Goal: Transaction & Acquisition: Download file/media

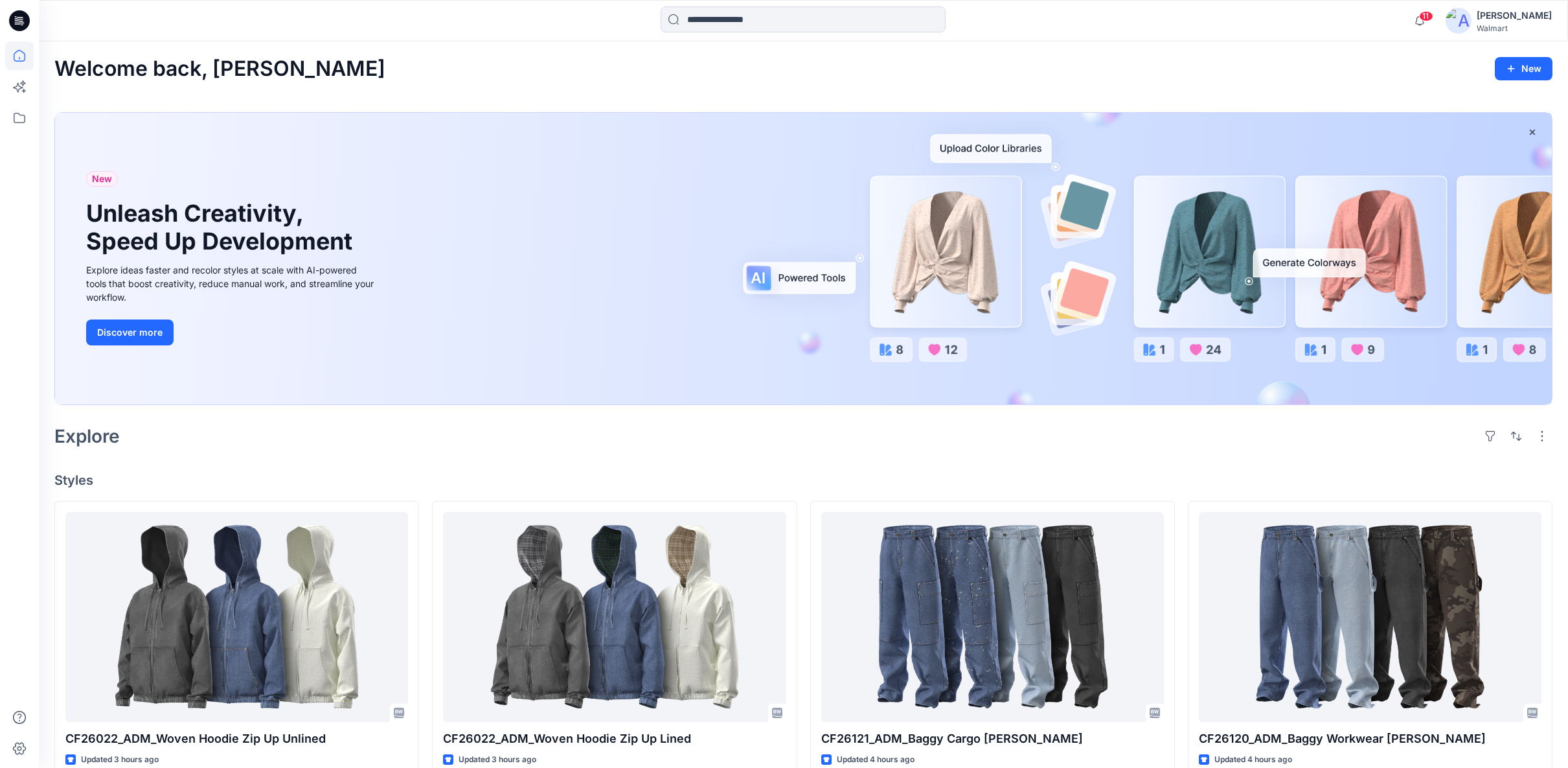
scroll to position [216, 0]
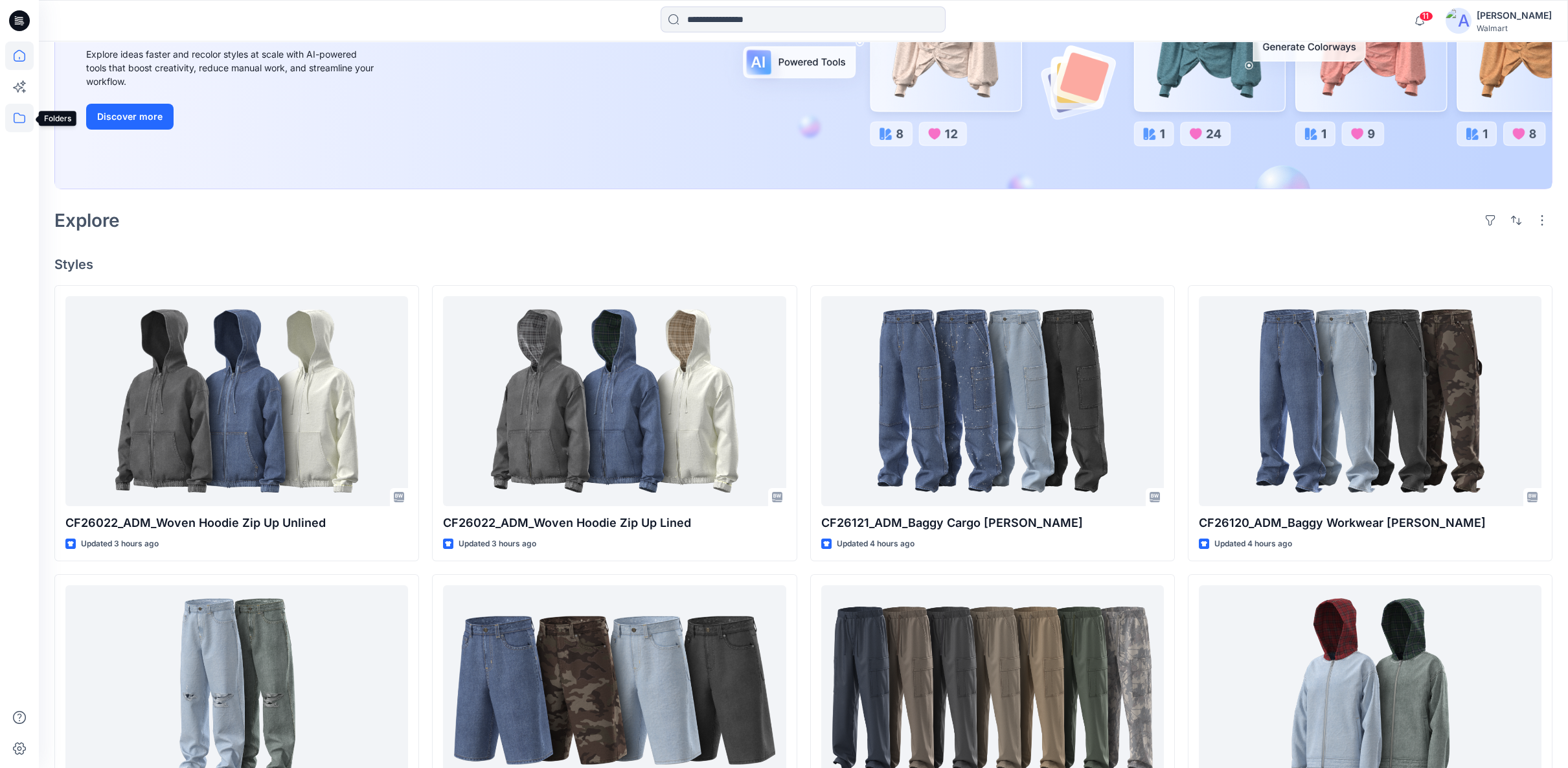
click at [13, 121] on icon at bounding box center [19, 118] width 12 height 11
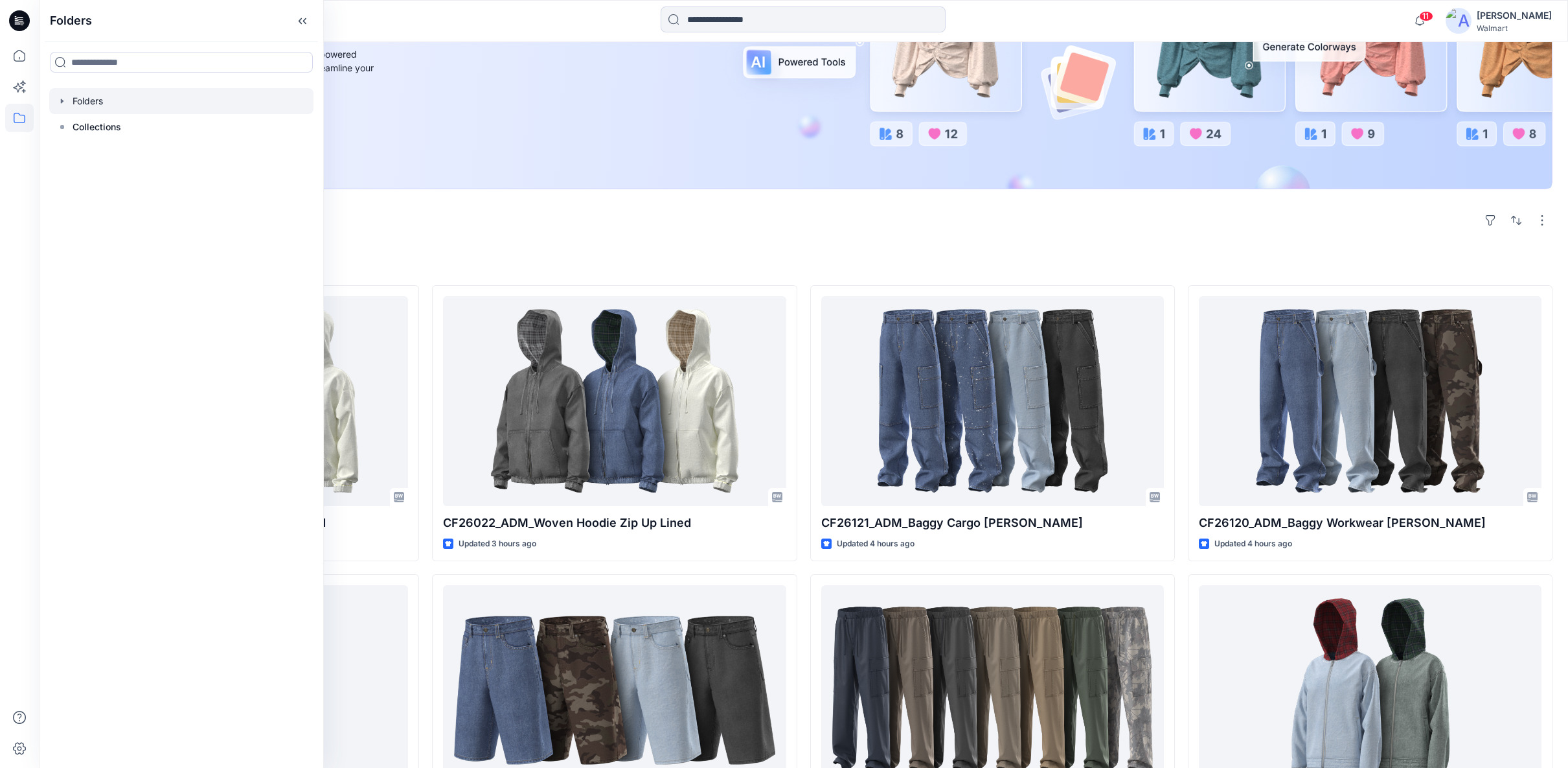
click at [61, 102] on icon "button" at bounding box center [63, 101] width 11 height 11
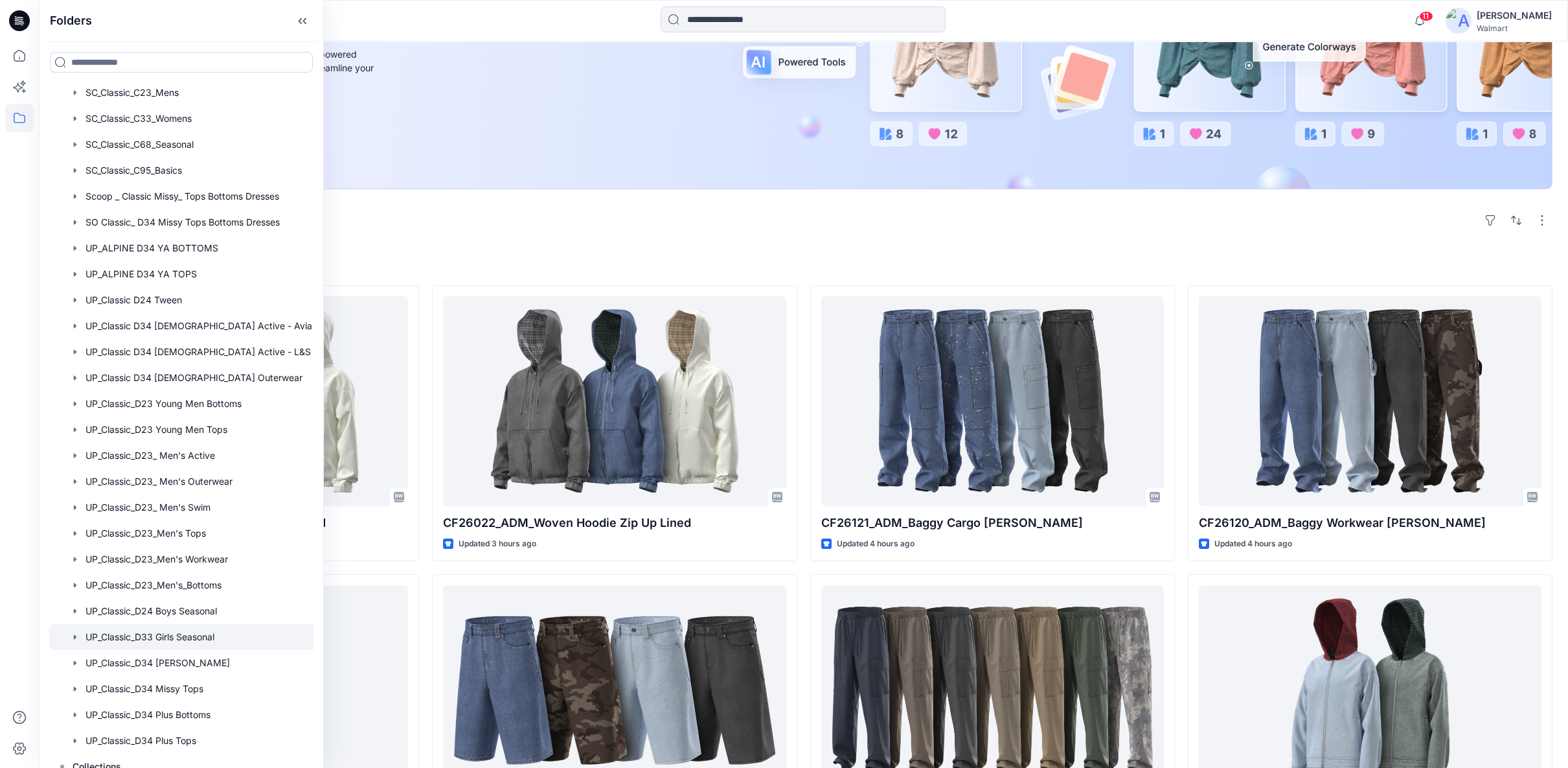
scroll to position [719, 0]
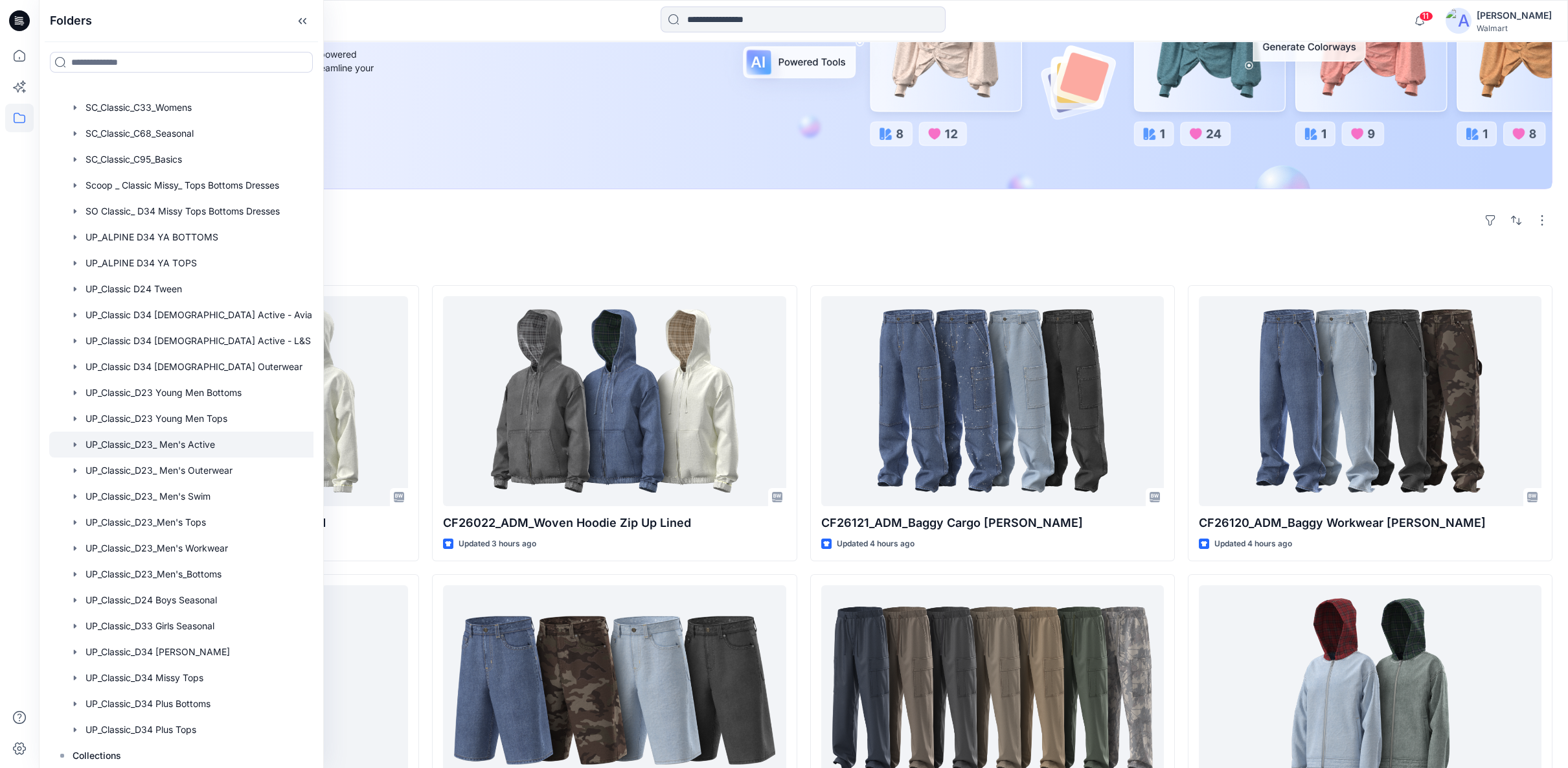
click at [181, 444] on div at bounding box center [198, 444] width 297 height 26
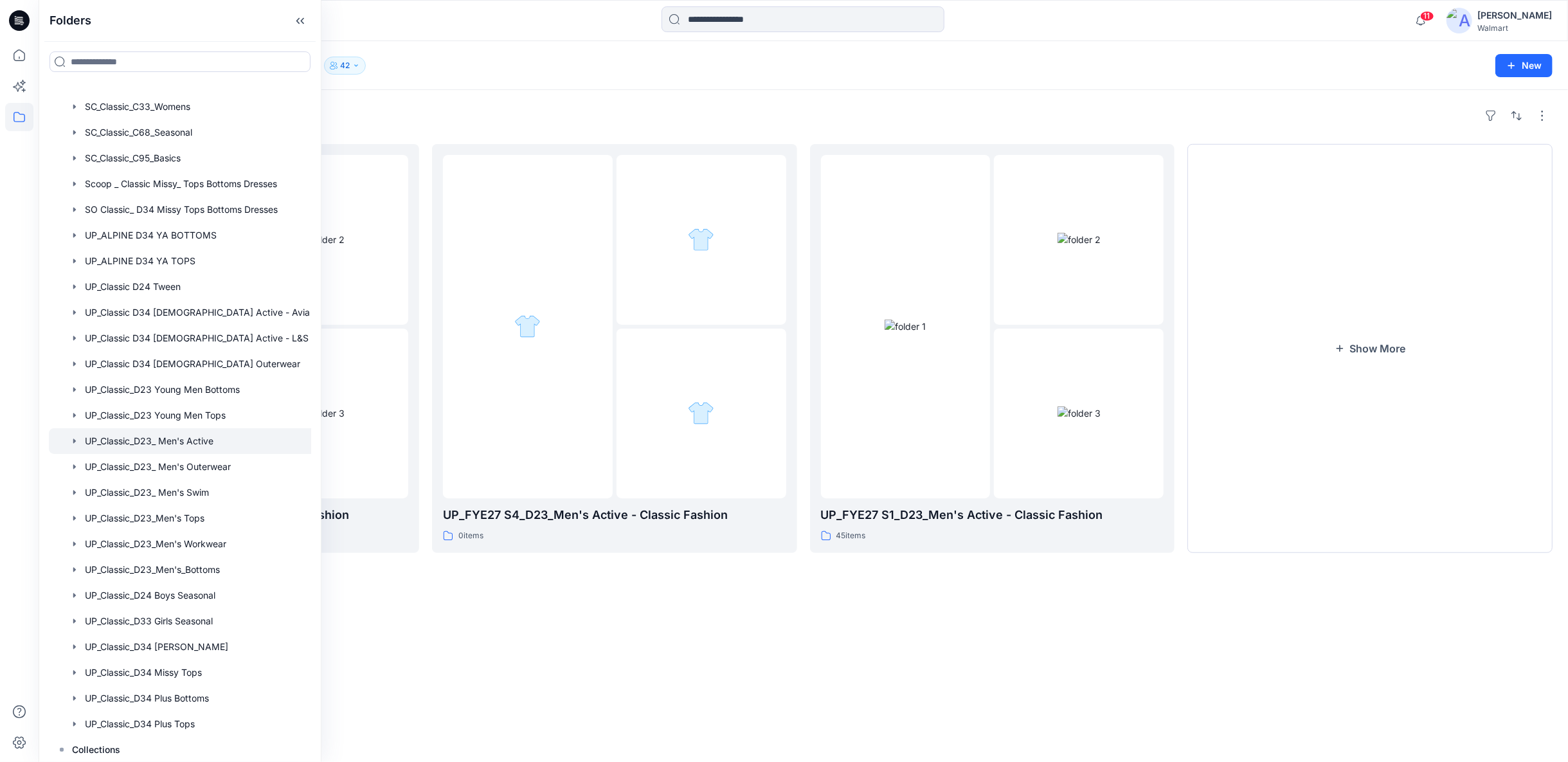
click at [628, 638] on div "Folders UP_FYE27 S2_D23_Men's Active - Classic Fashion 27 items UP_FYE27 S4_D23…" at bounding box center [803, 425] width 1530 height 672
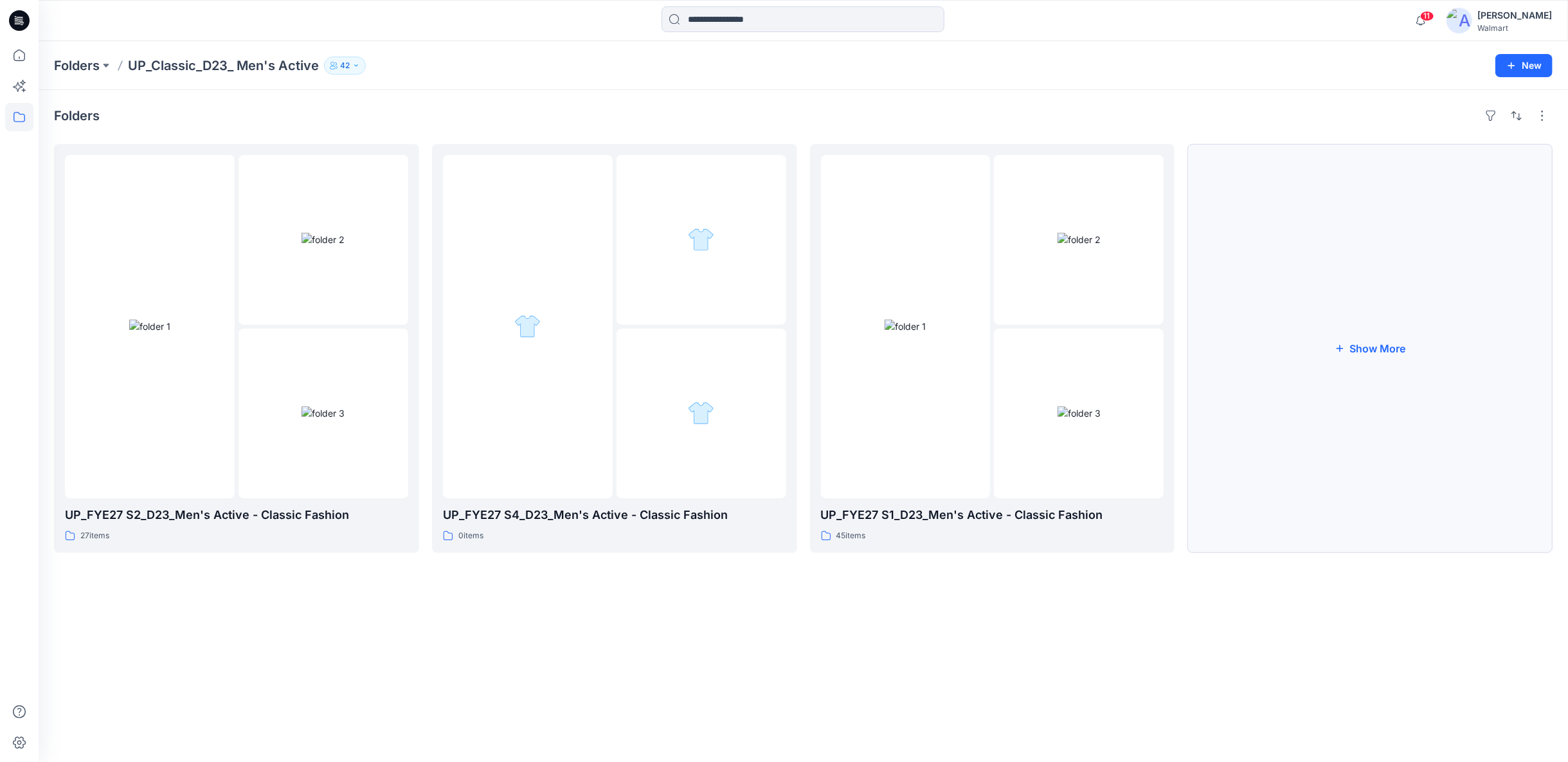
click at [1374, 349] on button "Show More" at bounding box center [1370, 348] width 365 height 409
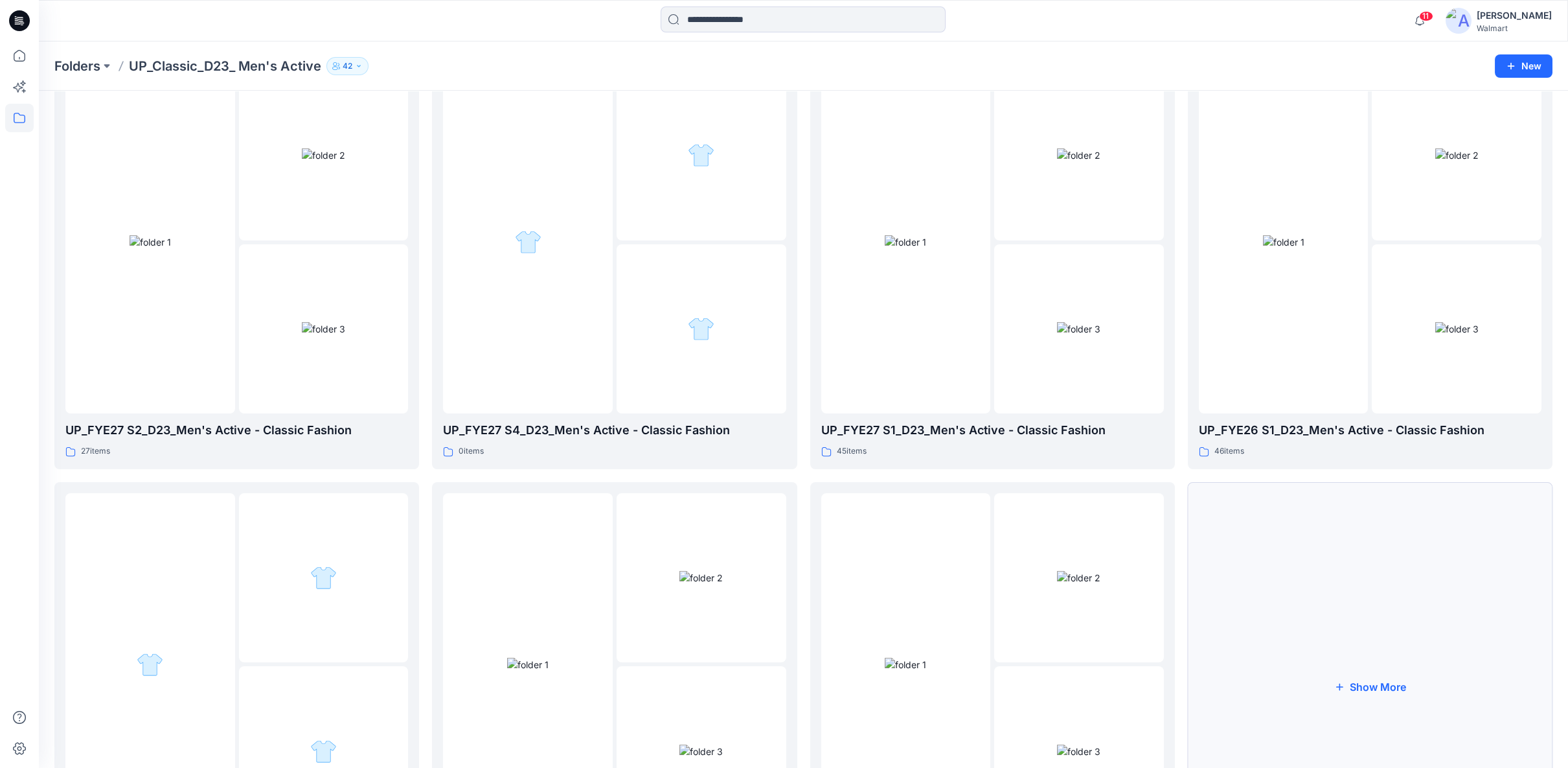
scroll to position [244, 0]
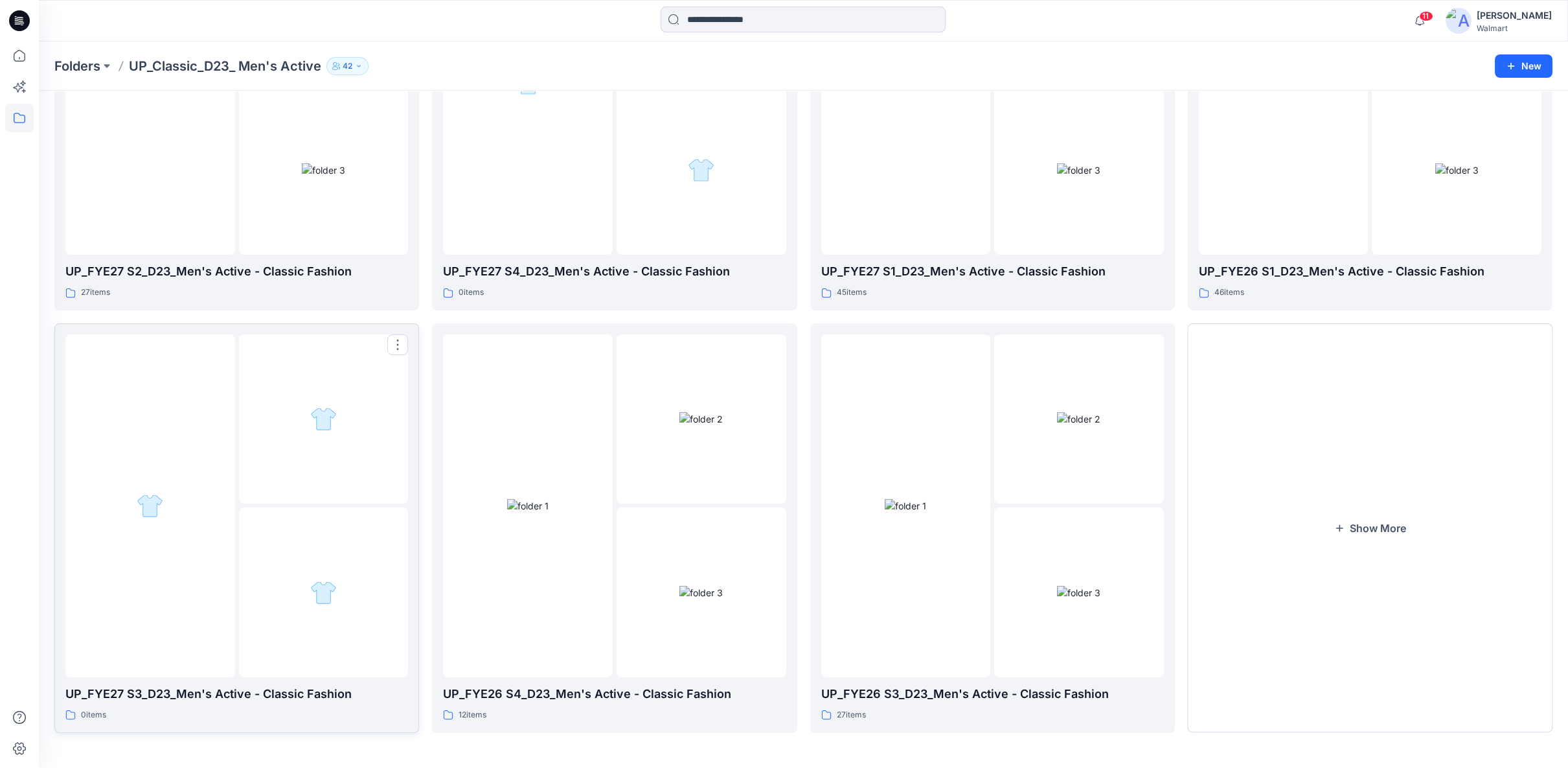
click at [325, 604] on div at bounding box center [323, 592] width 170 height 170
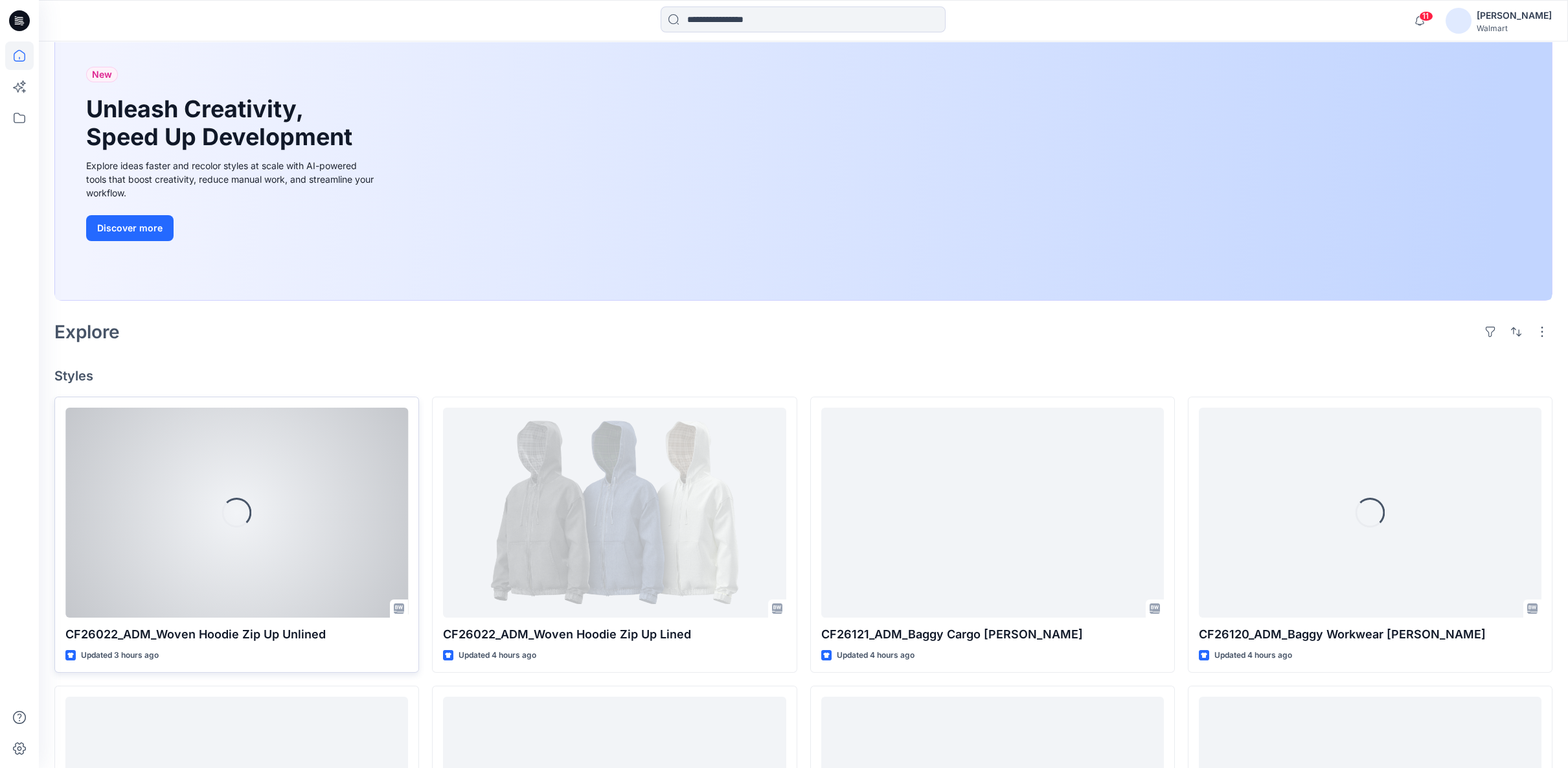
scroll to position [216, 0]
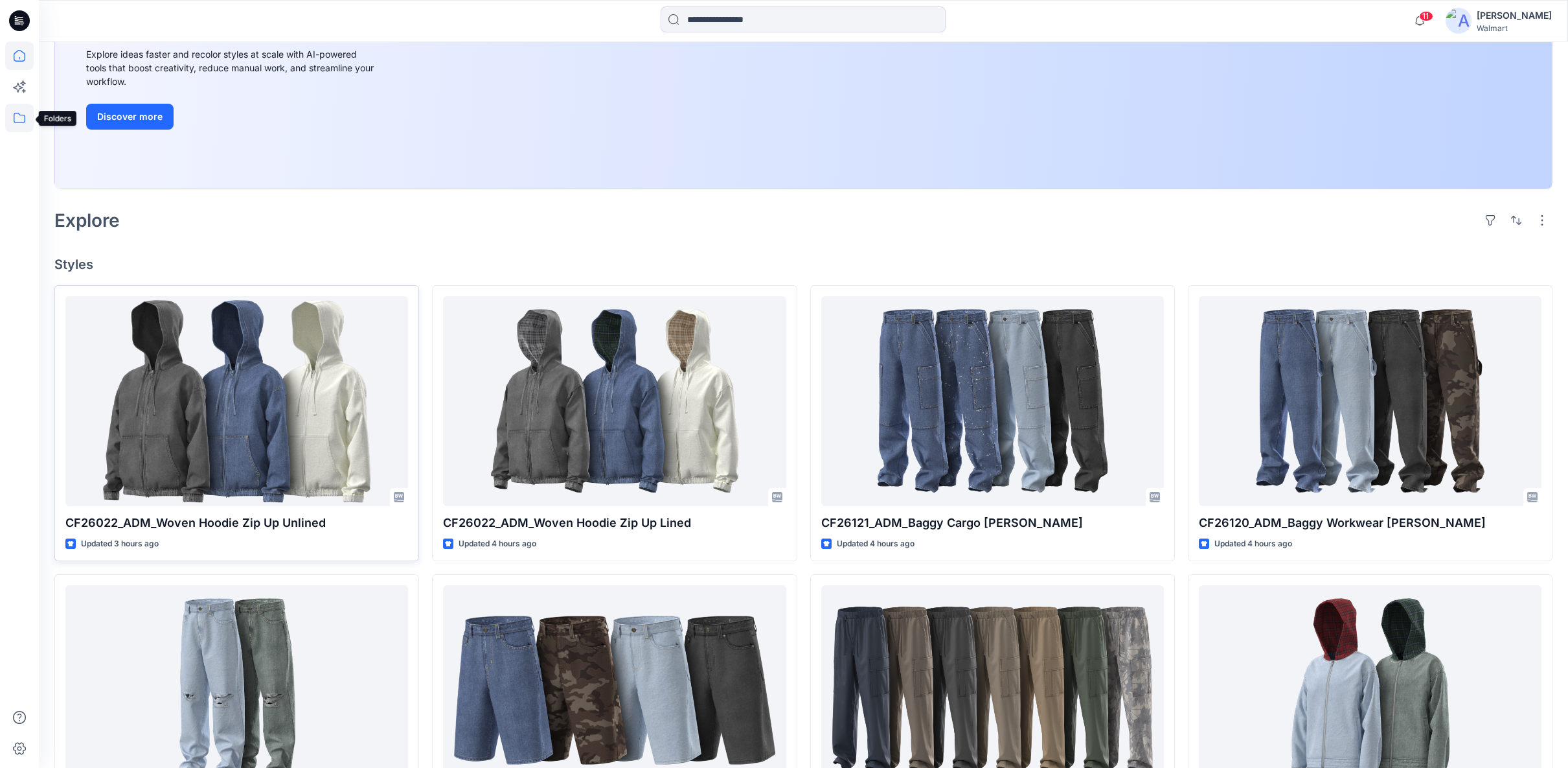
click at [18, 119] on icon at bounding box center [19, 118] width 29 height 29
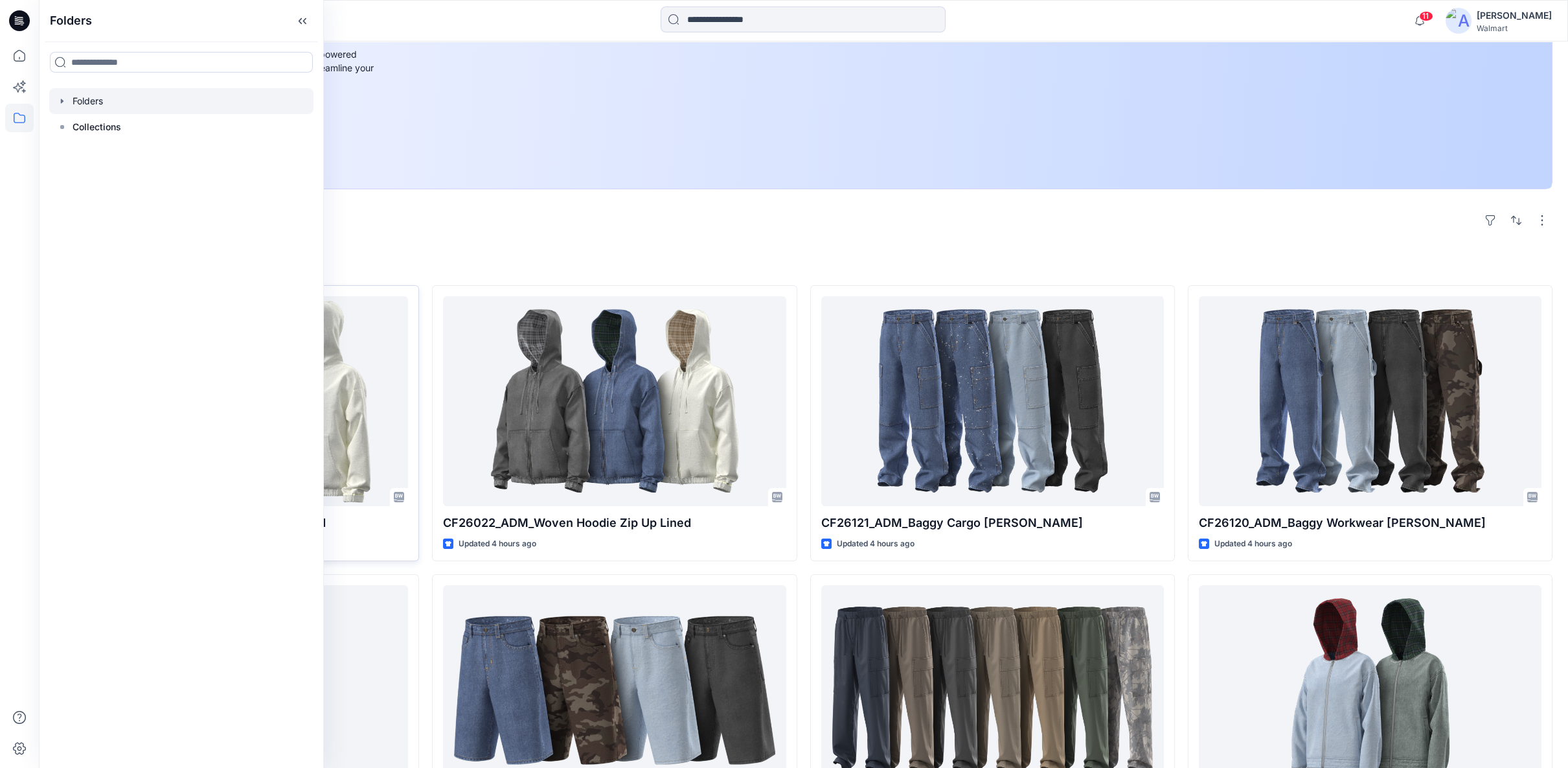
click at [60, 101] on icon "button" at bounding box center [63, 101] width 11 height 11
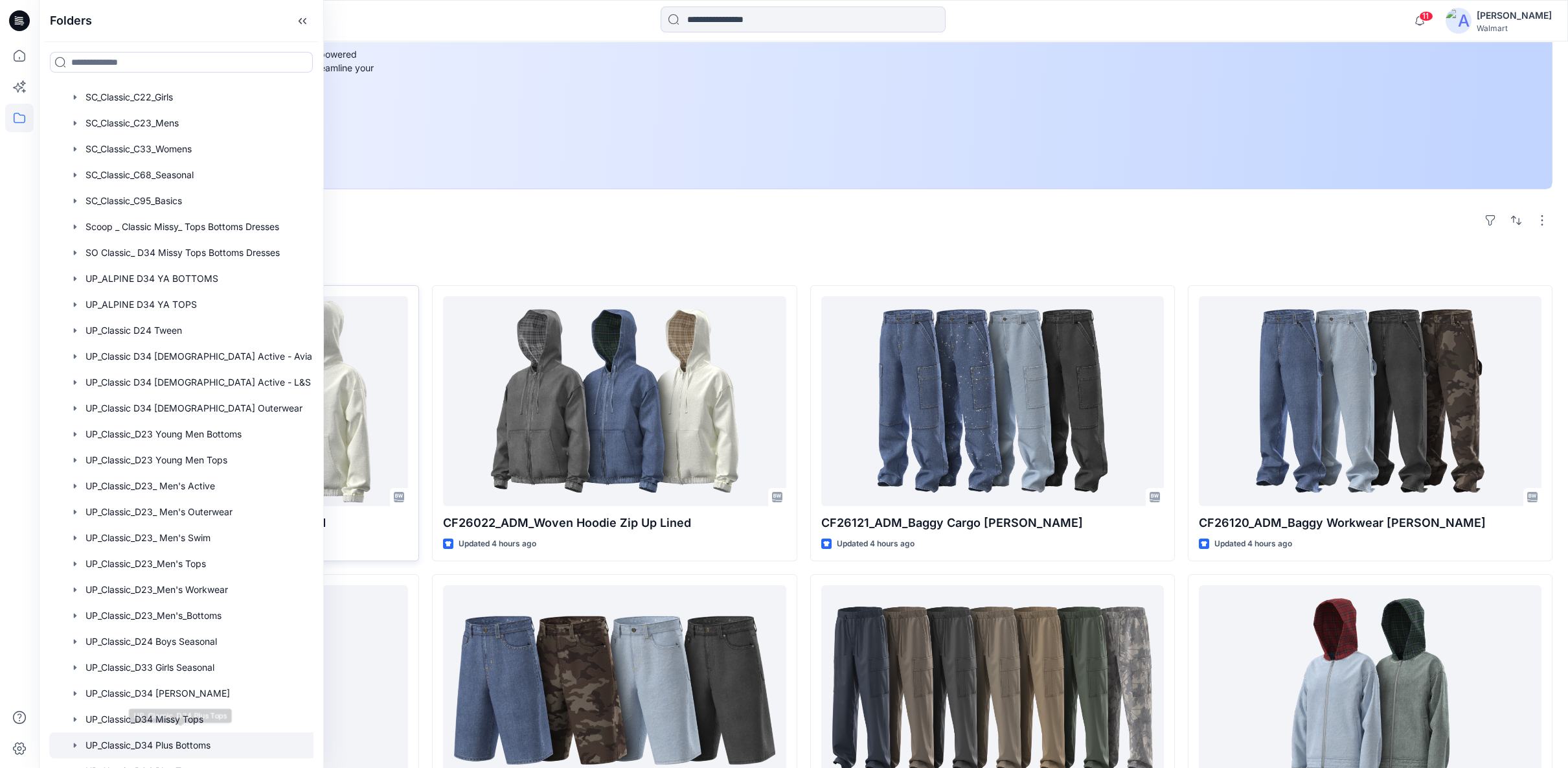
scroll to position [648, 0]
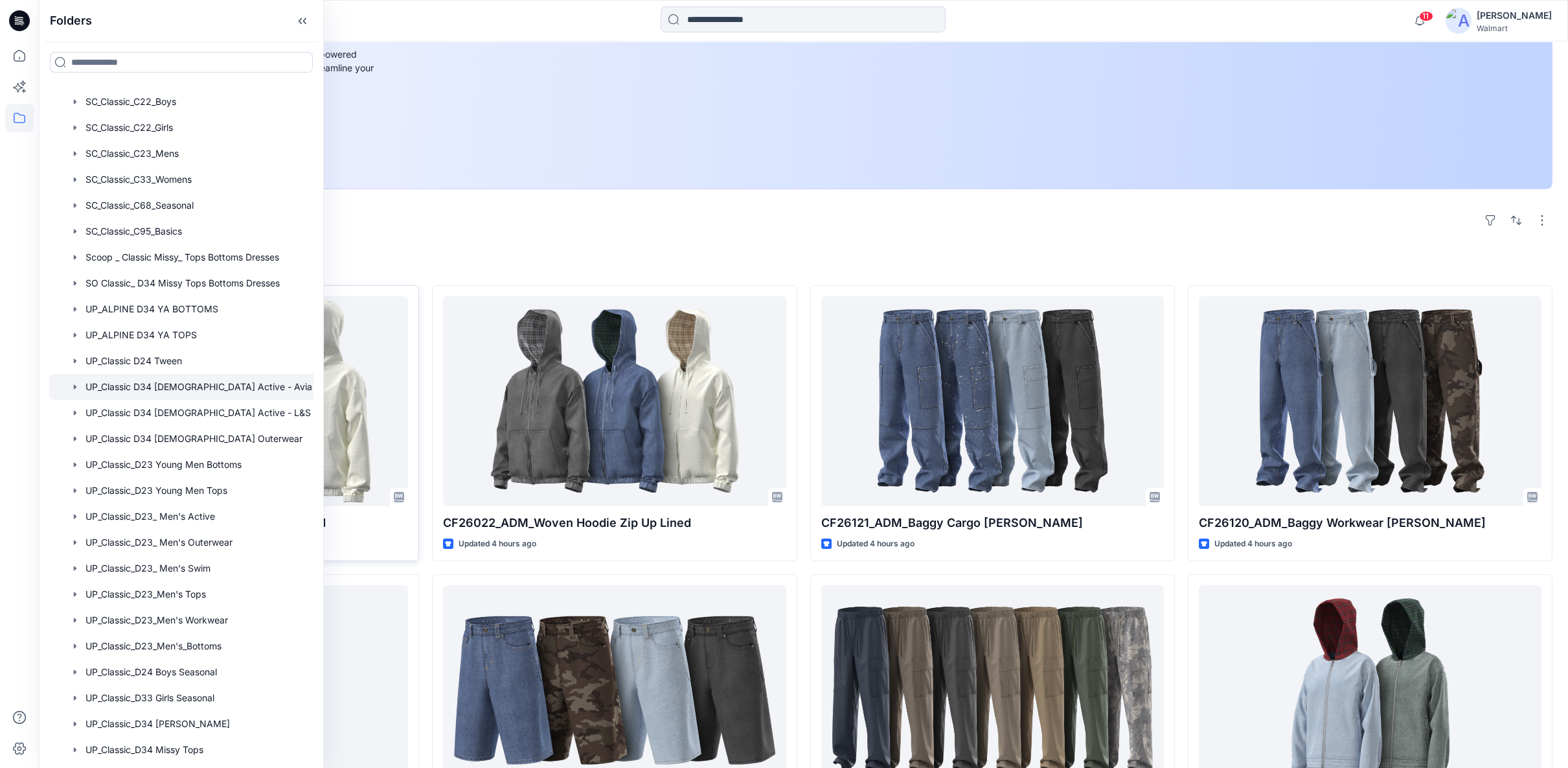
click at [184, 386] on div at bounding box center [198, 387] width 297 height 26
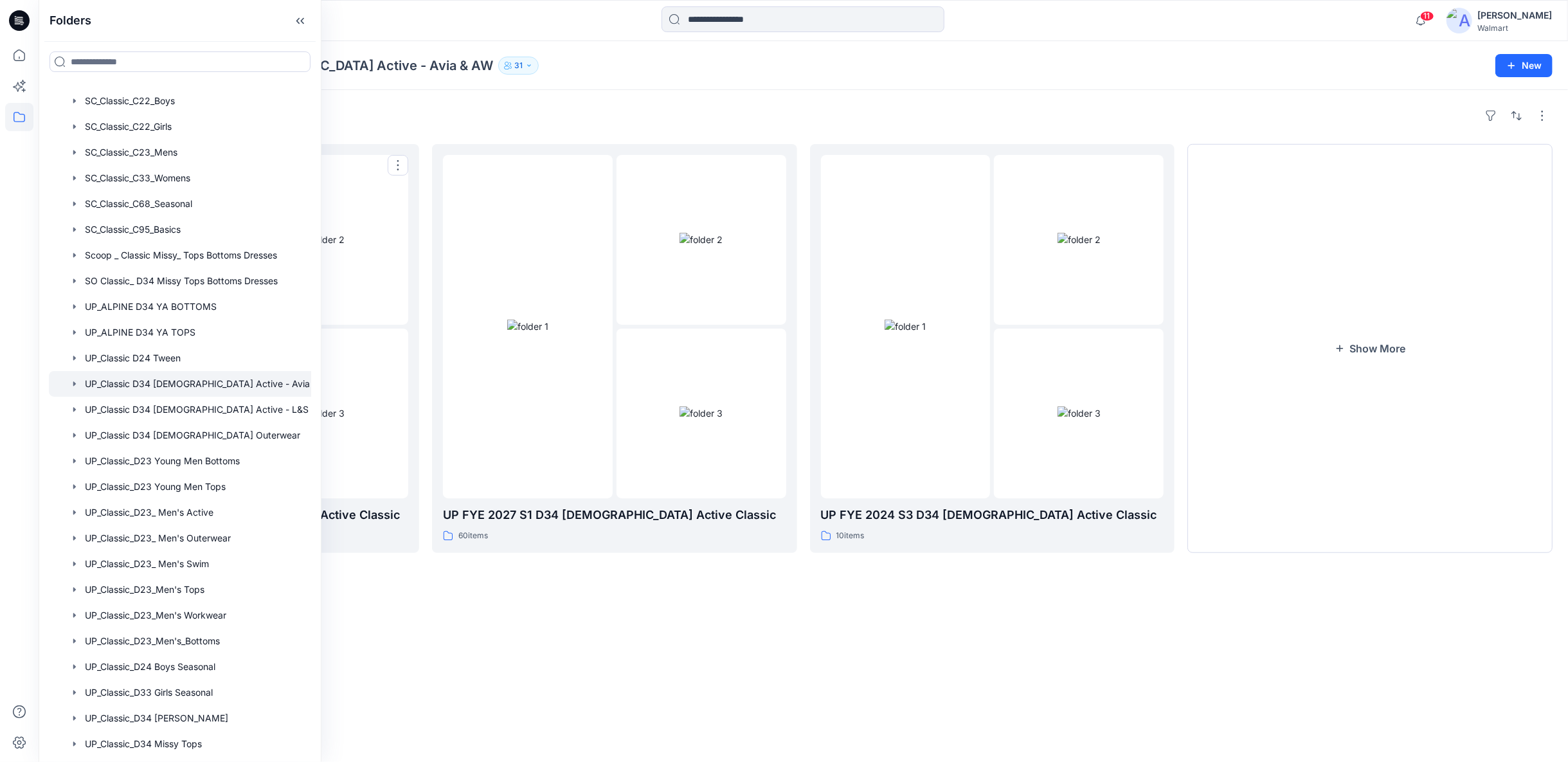
click at [921, 630] on div "Folders UP FYE 2027 S2 D34 Ladies Active Classic 37 items UP FYE 2027 S1 D34 La…" at bounding box center [803, 425] width 1530 height 672
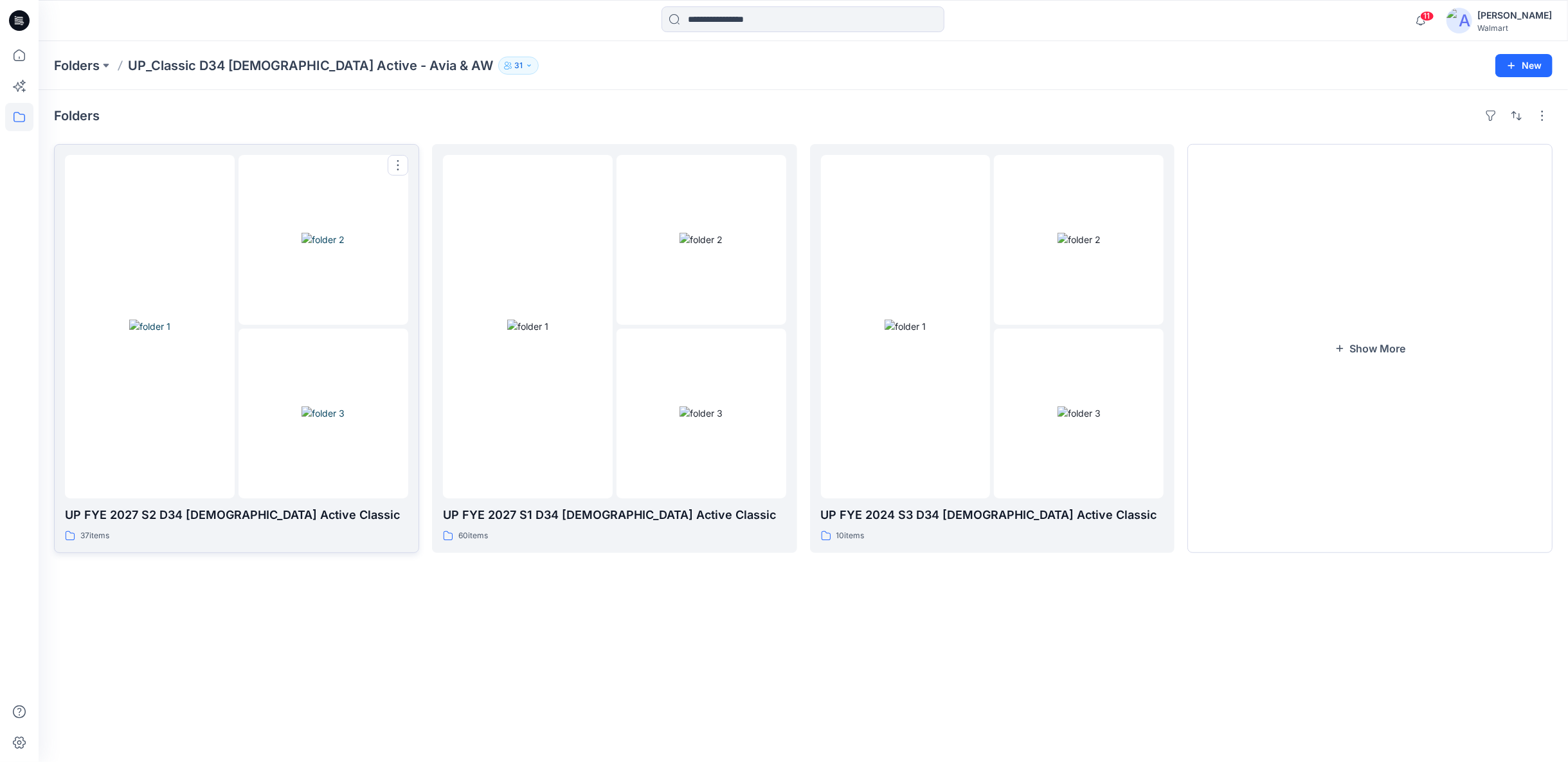
click at [345, 406] on img at bounding box center [323, 413] width 43 height 13
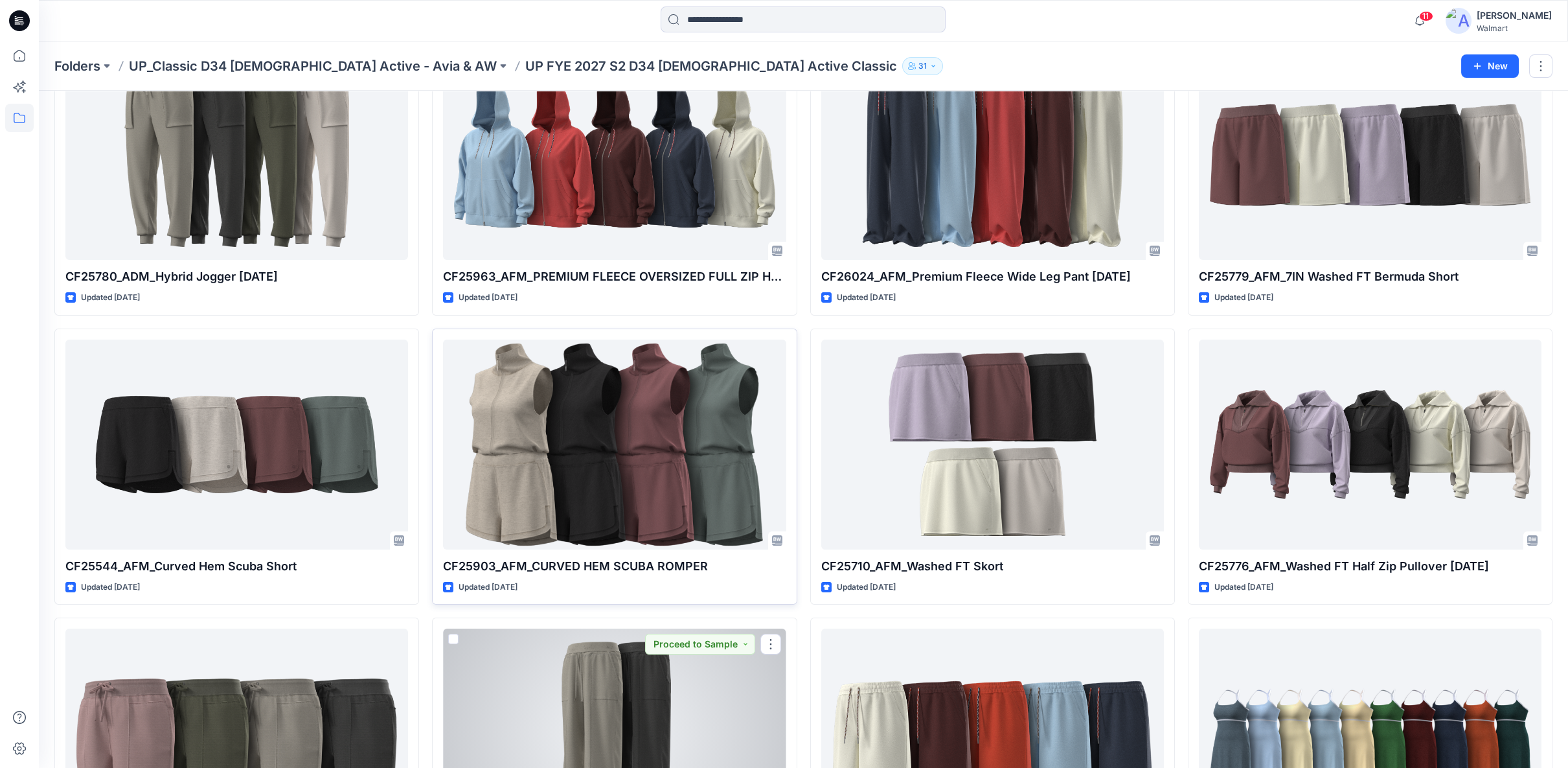
scroll to position [111, 0]
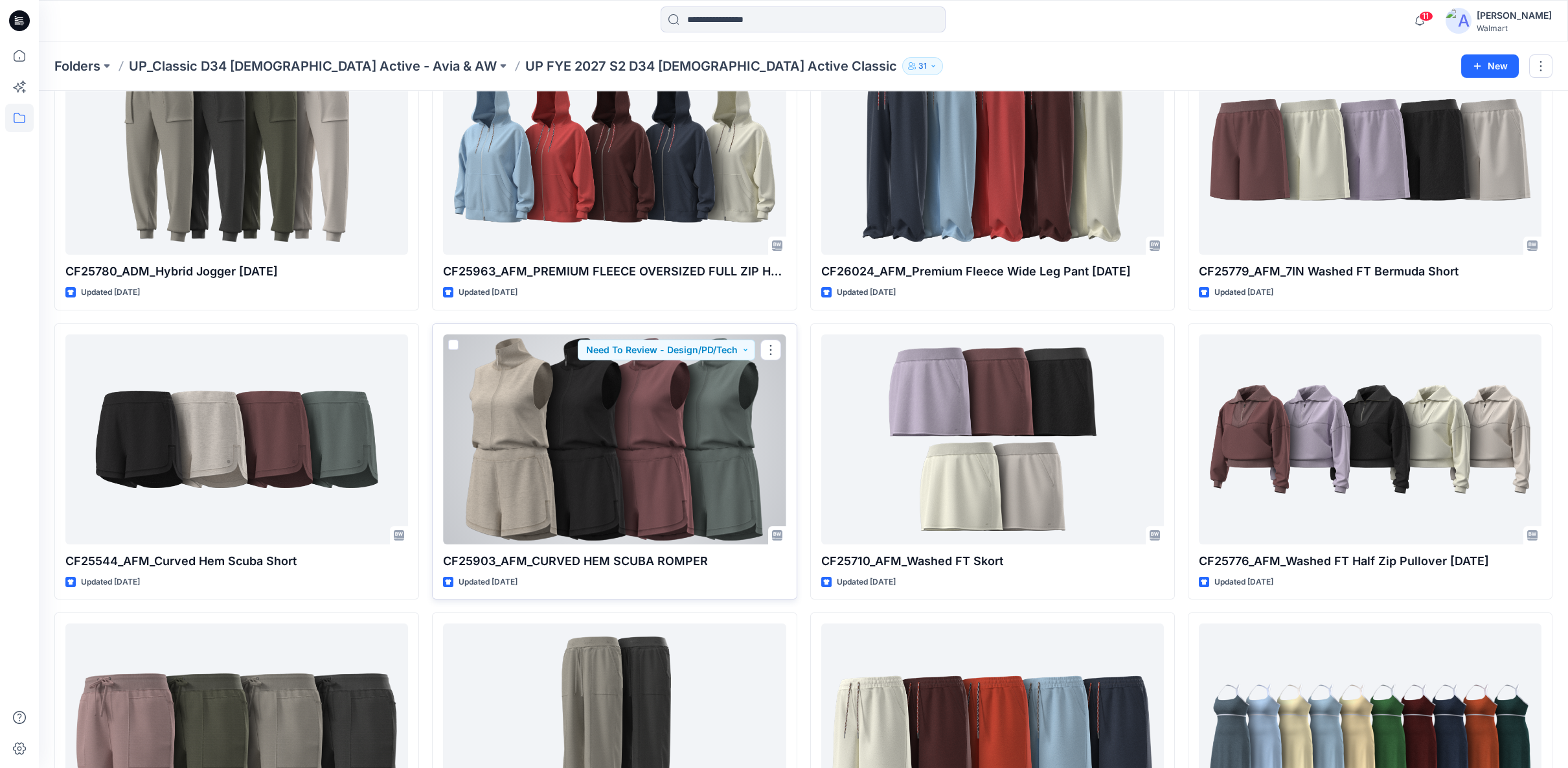
click at [565, 499] on div at bounding box center [614, 439] width 343 height 210
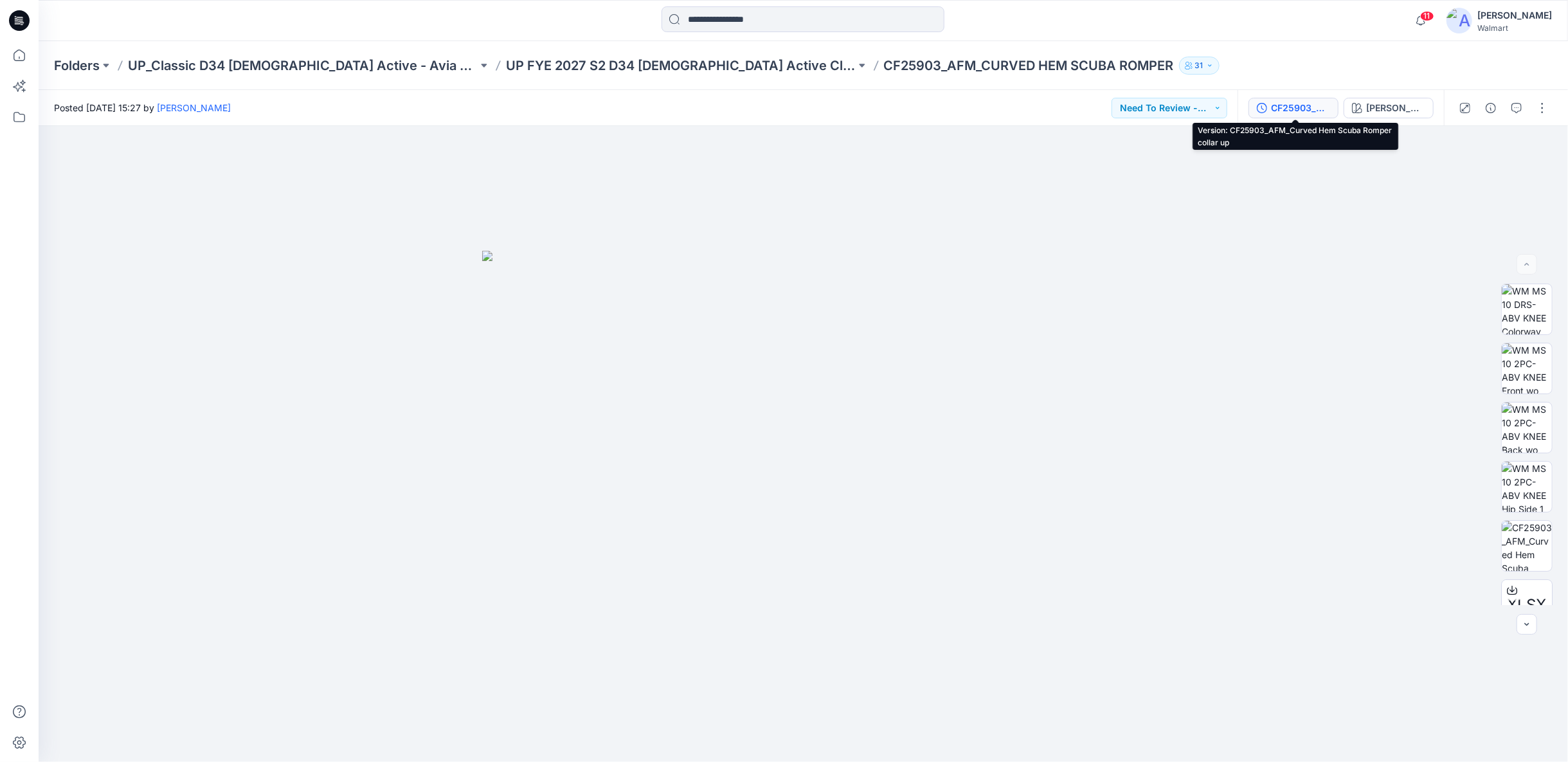
click at [1285, 107] on div "CF25903_AFM_Curved Hem Scuba Romper collar up" at bounding box center [1301, 108] width 59 height 14
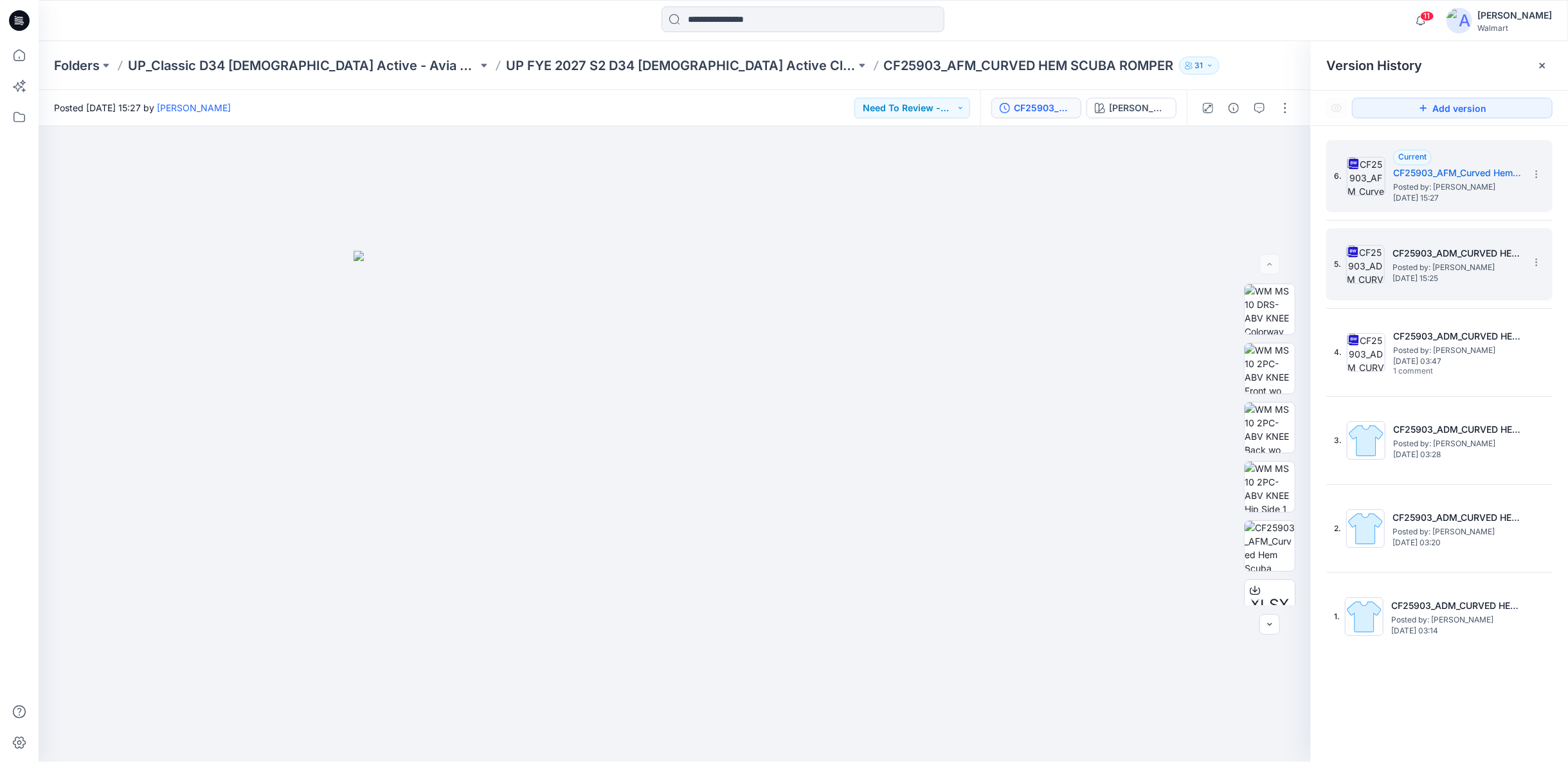
click at [1487, 276] on span "Wednesday, August 06, 2025 15:25" at bounding box center [1457, 279] width 129 height 9
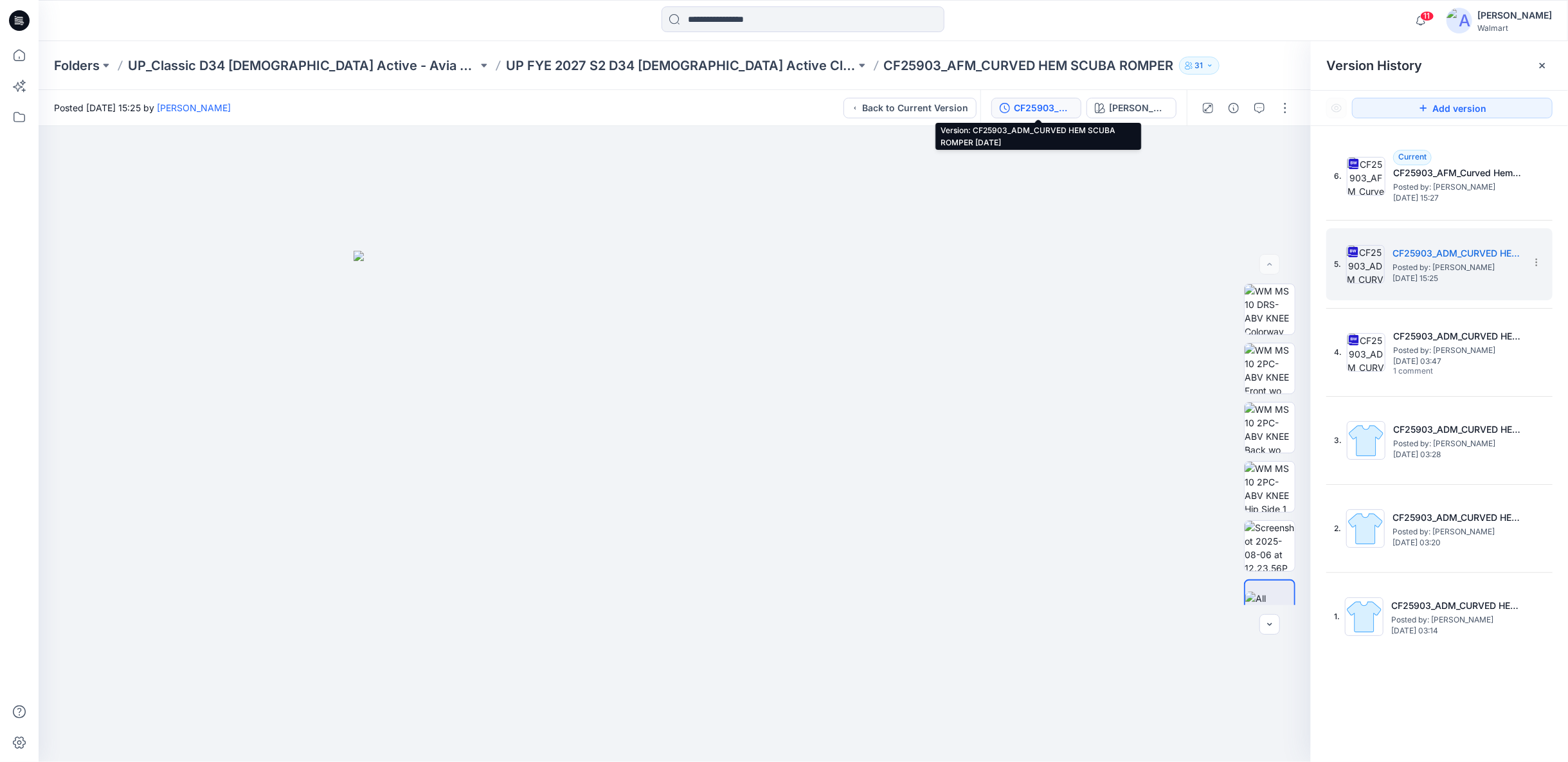
click at [1058, 114] on div "CF25903_ADM_CURVED HEM SCUBA ROMPER 08AUG25" at bounding box center [1044, 108] width 59 height 14
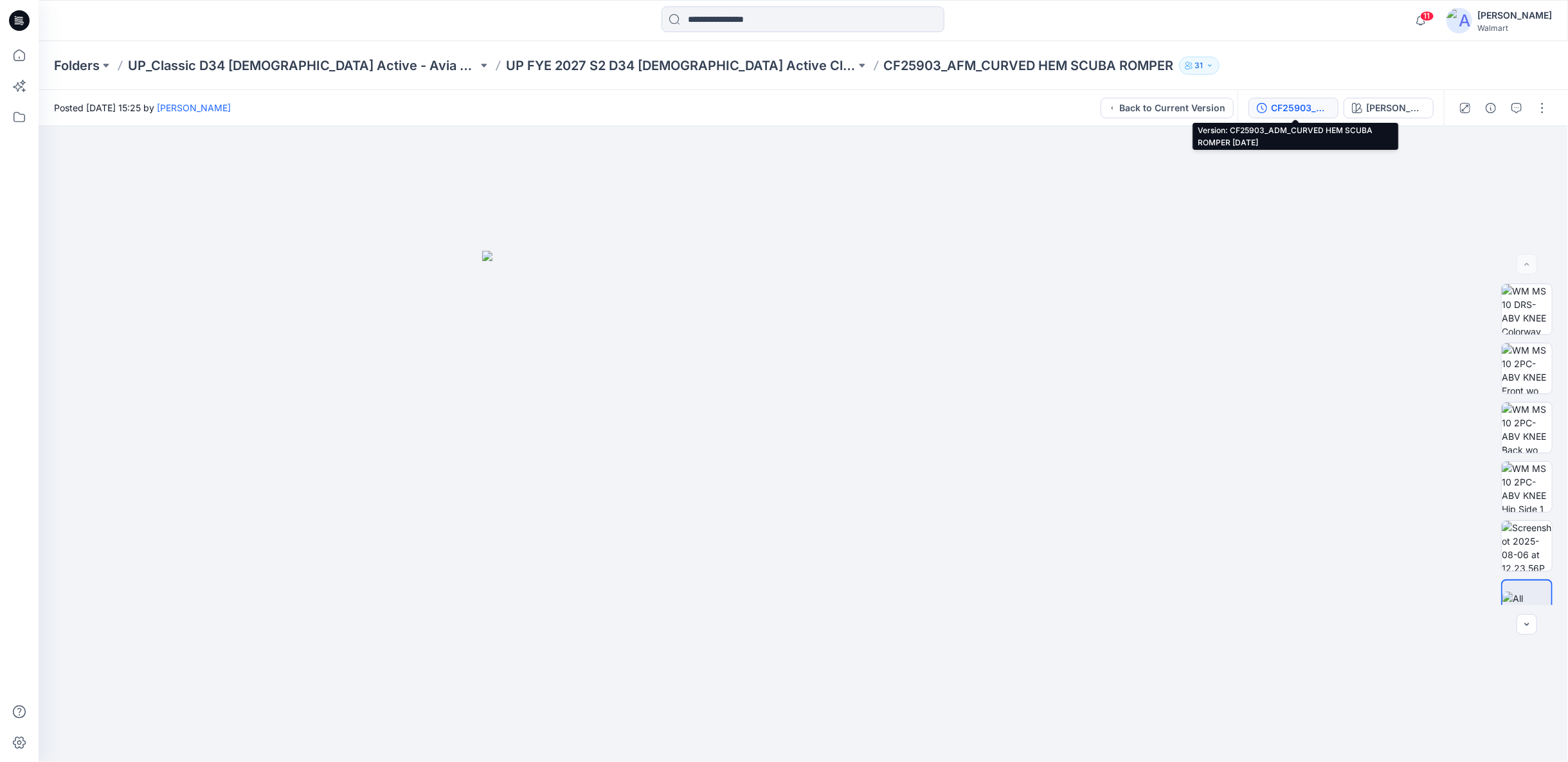
click at [1315, 112] on div "CF25903_ADM_CURVED HEM SCUBA ROMPER 08AUG25" at bounding box center [1301, 108] width 59 height 14
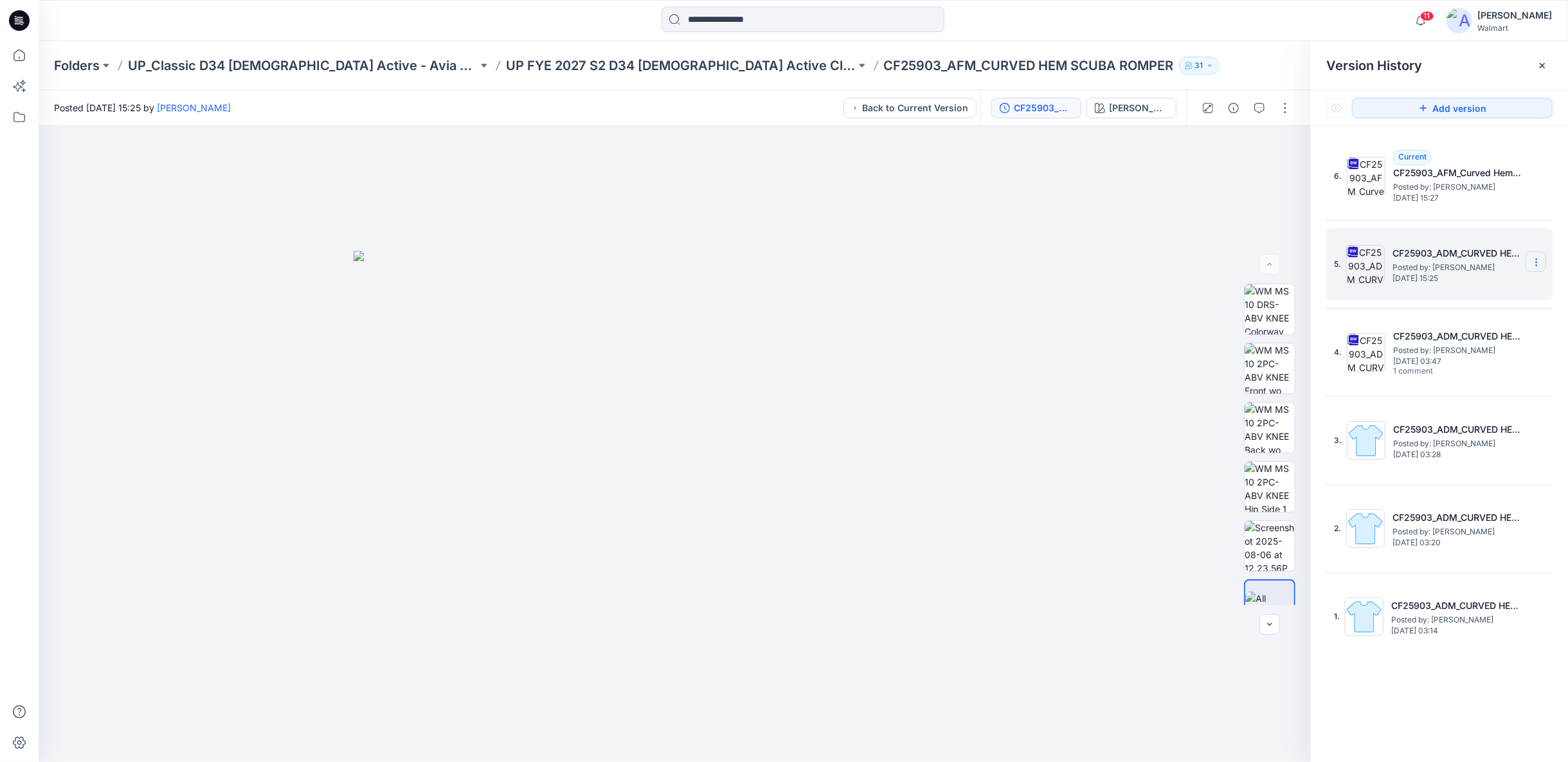
click at [1539, 266] on icon at bounding box center [1537, 262] width 11 height 11
click at [1465, 283] on span "Download Source BW File" at bounding box center [1472, 287] width 108 height 15
